Goal: Task Accomplishment & Management: Use online tool/utility

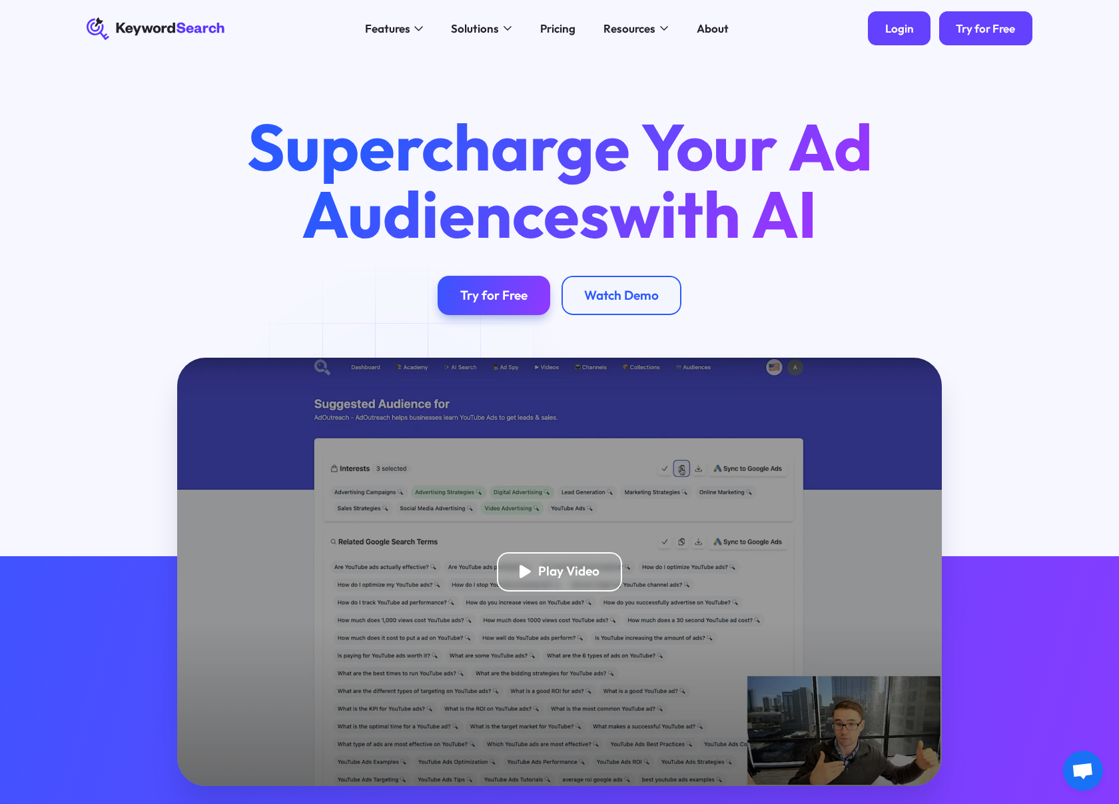
click at [912, 27] on div "Login" at bounding box center [900, 28] width 29 height 14
